Goal: Find specific page/section: Find specific page/section

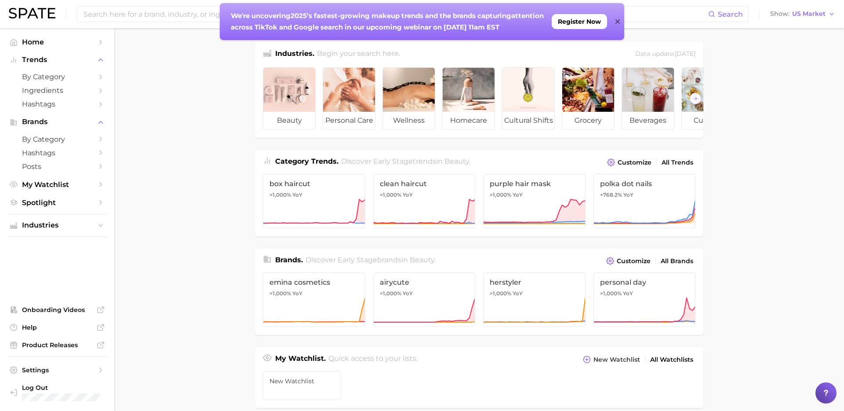
click at [619, 22] on icon at bounding box center [617, 21] width 4 height 7
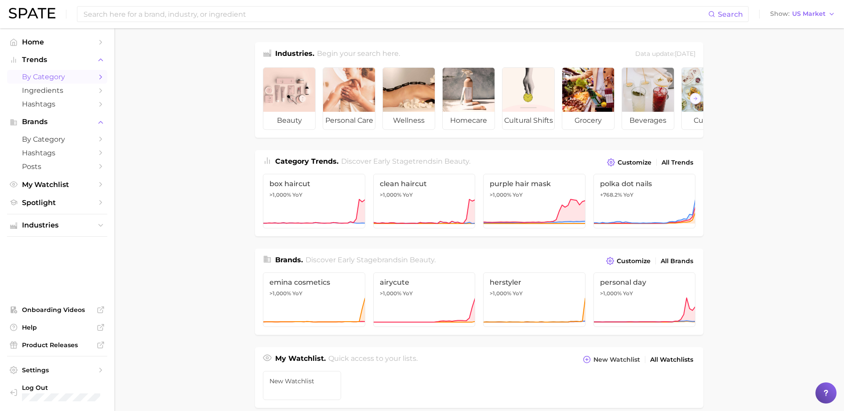
click at [35, 79] on span "by Category" at bounding box center [57, 77] width 70 height 8
